Goal: Transaction & Acquisition: Purchase product/service

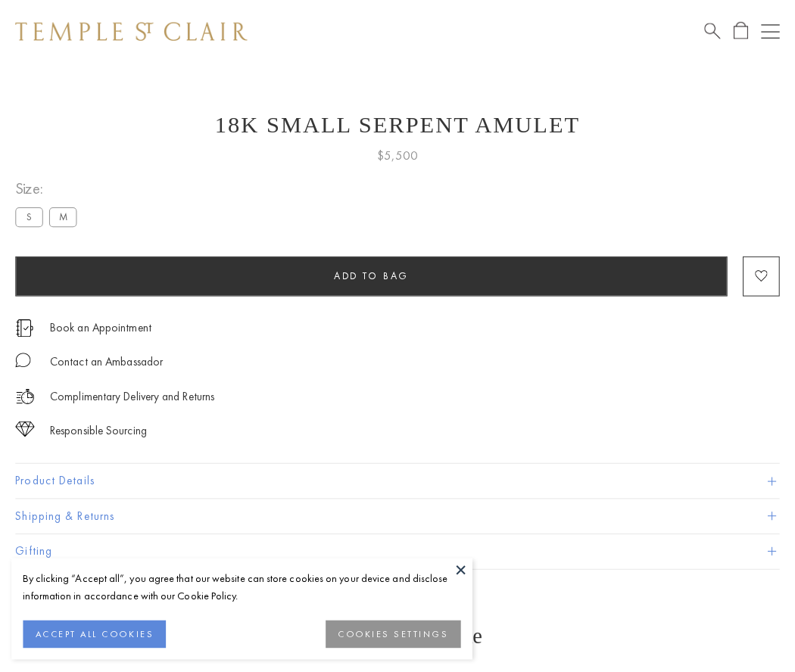
scroll to position [25, 0]
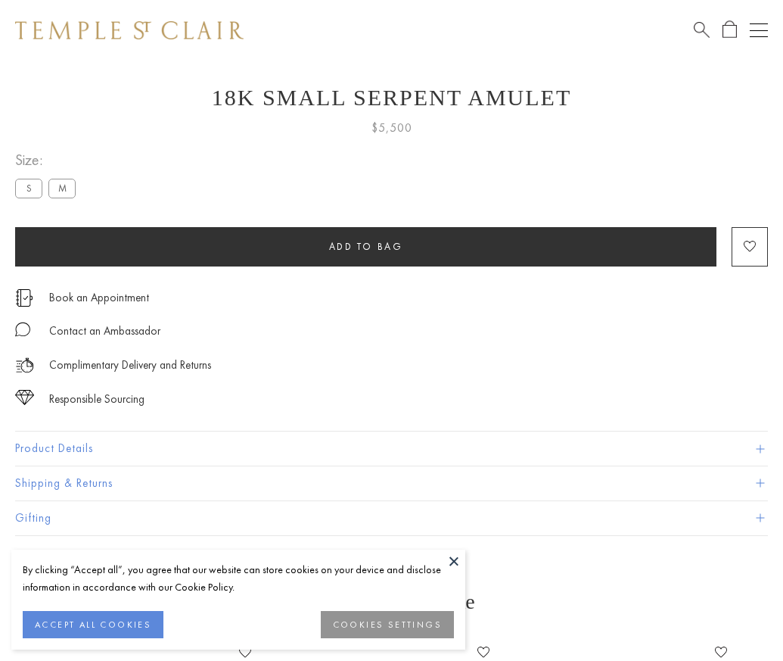
click at [366, 246] on span "Add to bag" at bounding box center [366, 246] width 74 height 13
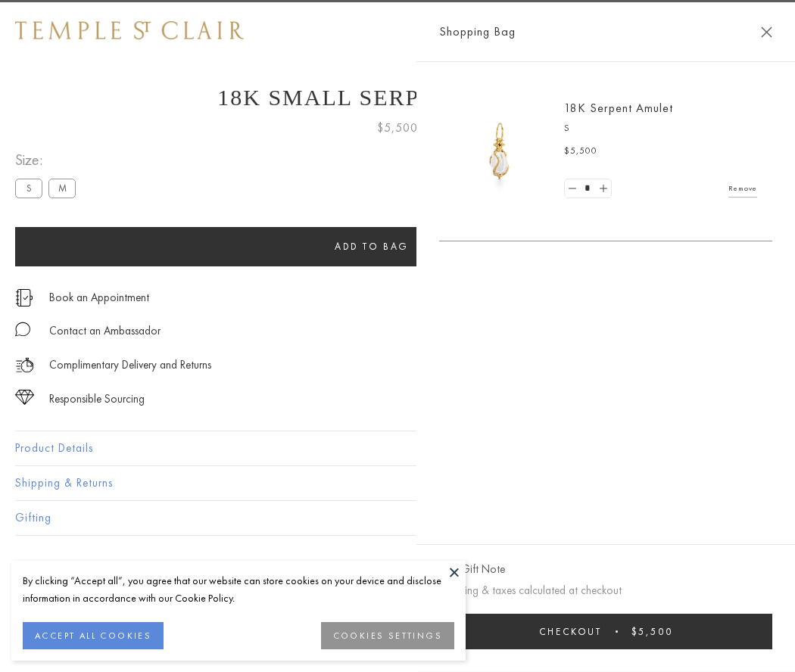
click at [708, 631] on button "Checkout $5,500" at bounding box center [605, 632] width 333 height 36
